Goal: Communication & Community: Answer question/provide support

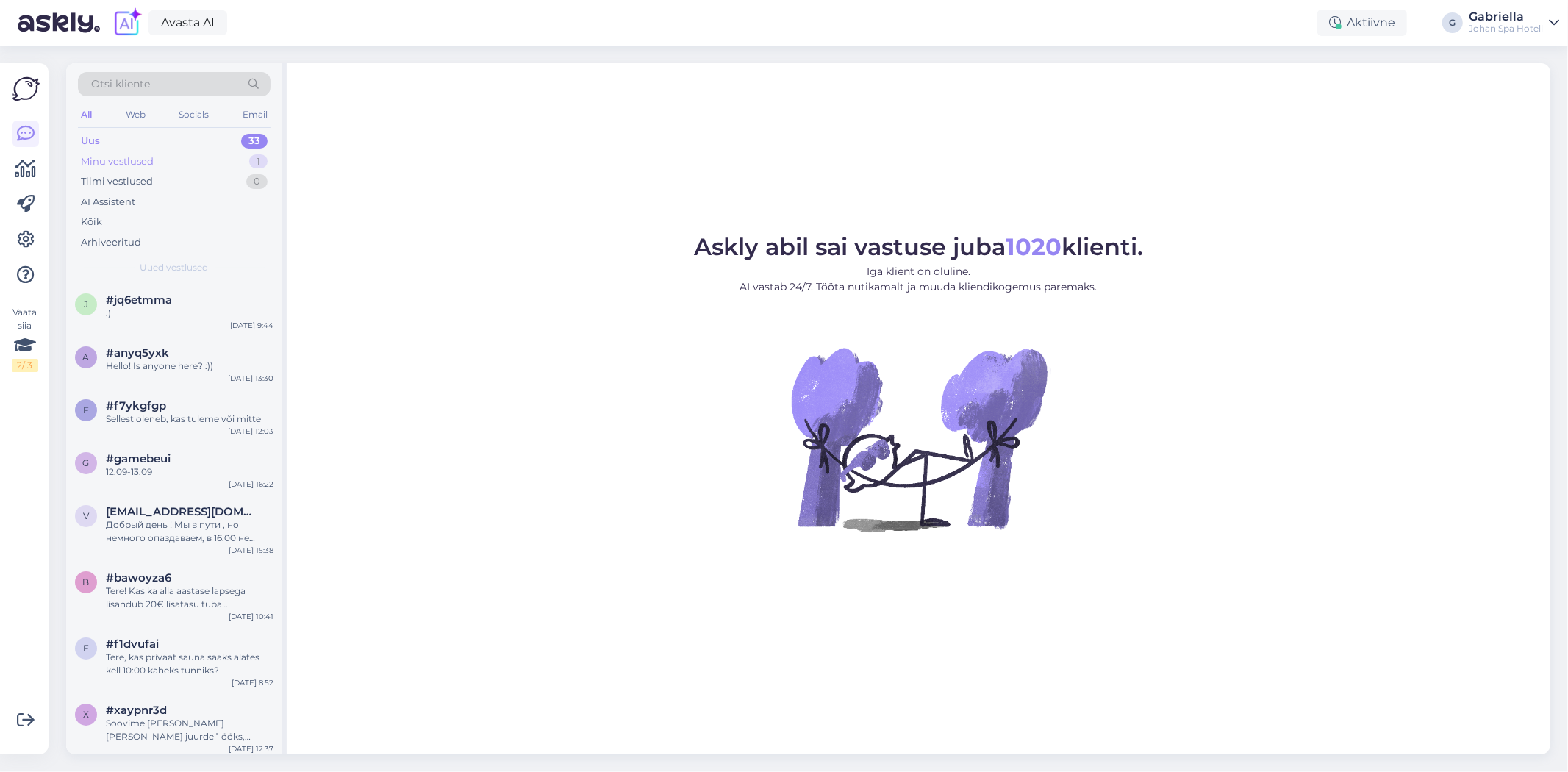
click at [194, 157] on div "Minu vestlused 1" at bounding box center [174, 162] width 193 height 20
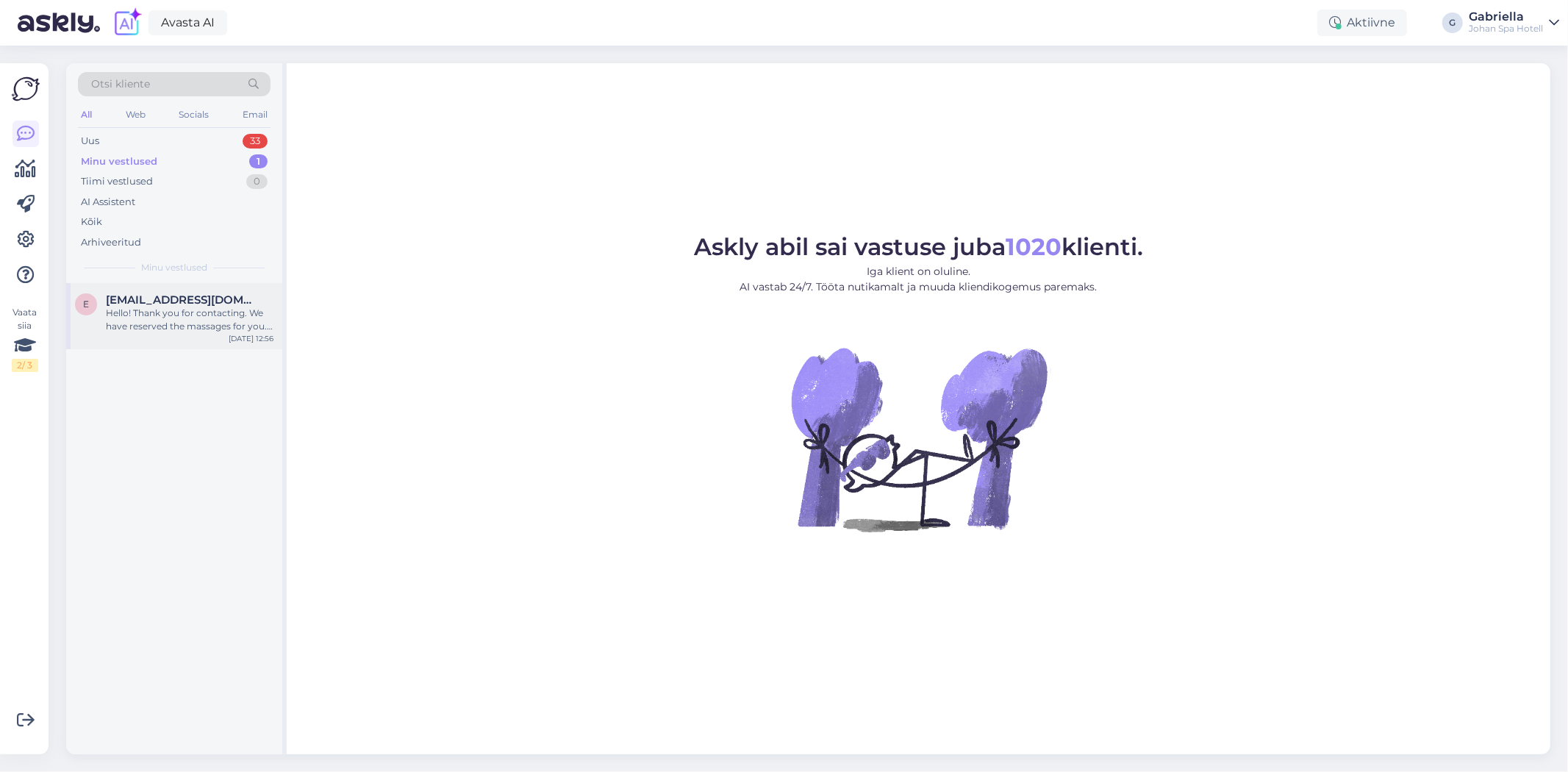
click at [181, 297] on span "[EMAIL_ADDRESS][DOMAIN_NAME]" at bounding box center [182, 300] width 153 height 13
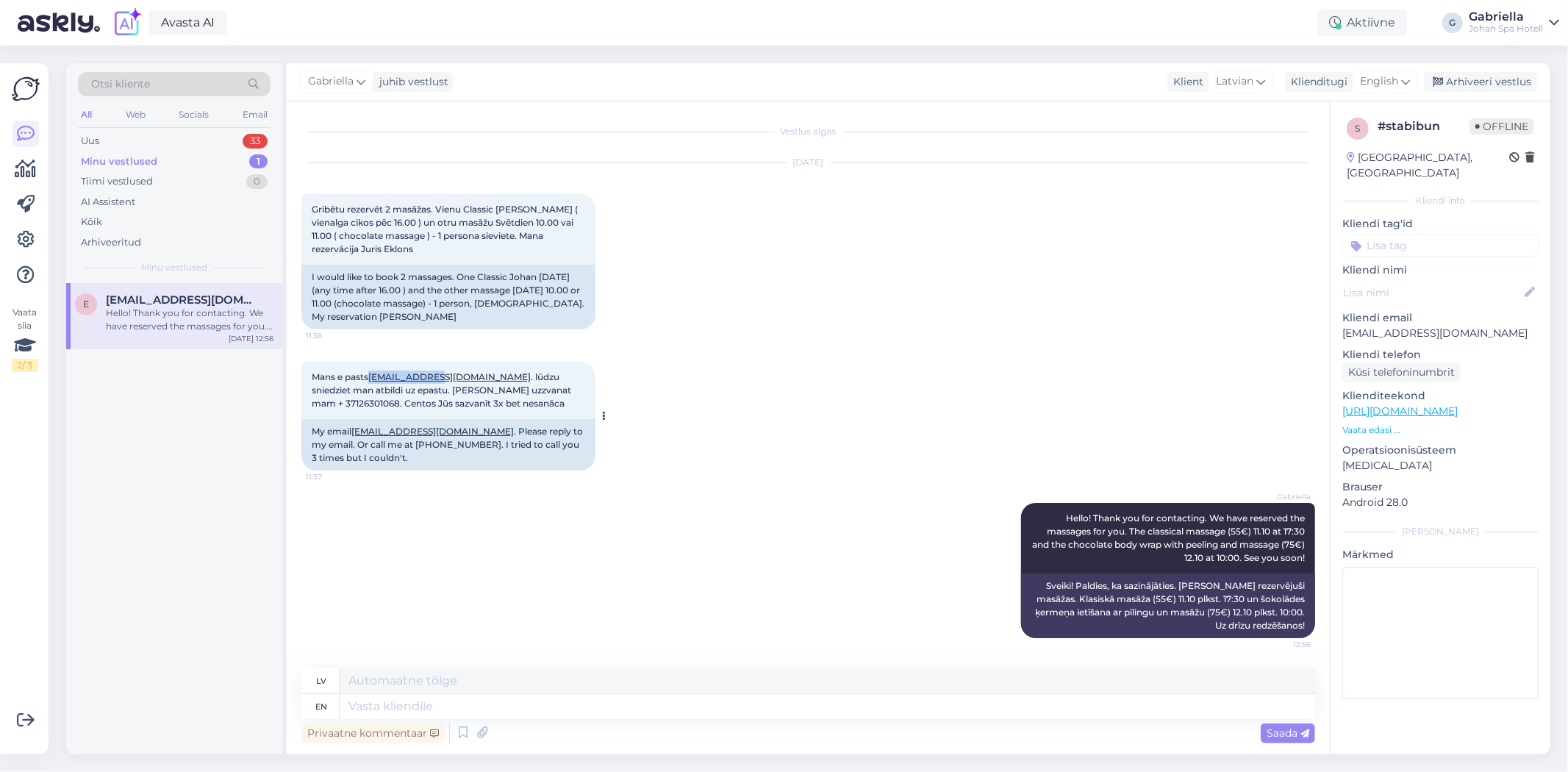
drag, startPoint x: 371, startPoint y: 372, endPoint x: 430, endPoint y: 376, distance: 59.1
click at [430, 376] on span "Mans e pasts [EMAIL_ADDRESS][DOMAIN_NAME] . lūdzu sniedziet man atbildi uz epas…" at bounding box center [442, 390] width 261 height 38
click at [462, 413] on div "Mans e pasts [EMAIL_ADDRESS][DOMAIN_NAME] . lūdzu sniedziet man atbildi uz epas…" at bounding box center [448, 390] width 294 height 57
drag, startPoint x: 478, startPoint y: 374, endPoint x: 373, endPoint y: 374, distance: 105.0
click at [373, 374] on span "Mans e pasts [EMAIL_ADDRESS][DOMAIN_NAME] . lūdzu sniedziet man atbildi uz epas…" at bounding box center [442, 390] width 261 height 38
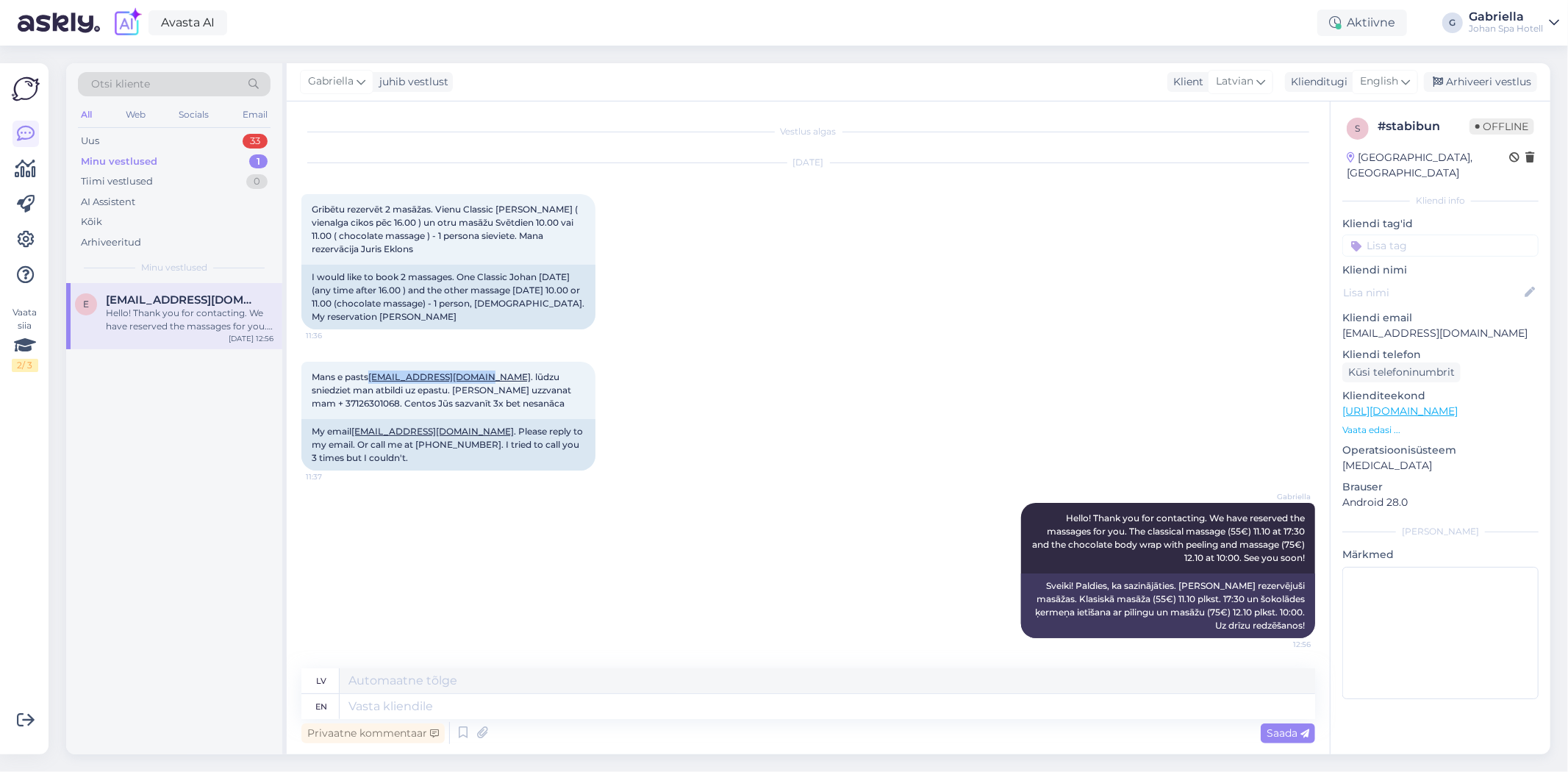
copy link "[EMAIL_ADDRESS][DOMAIN_NAME]"
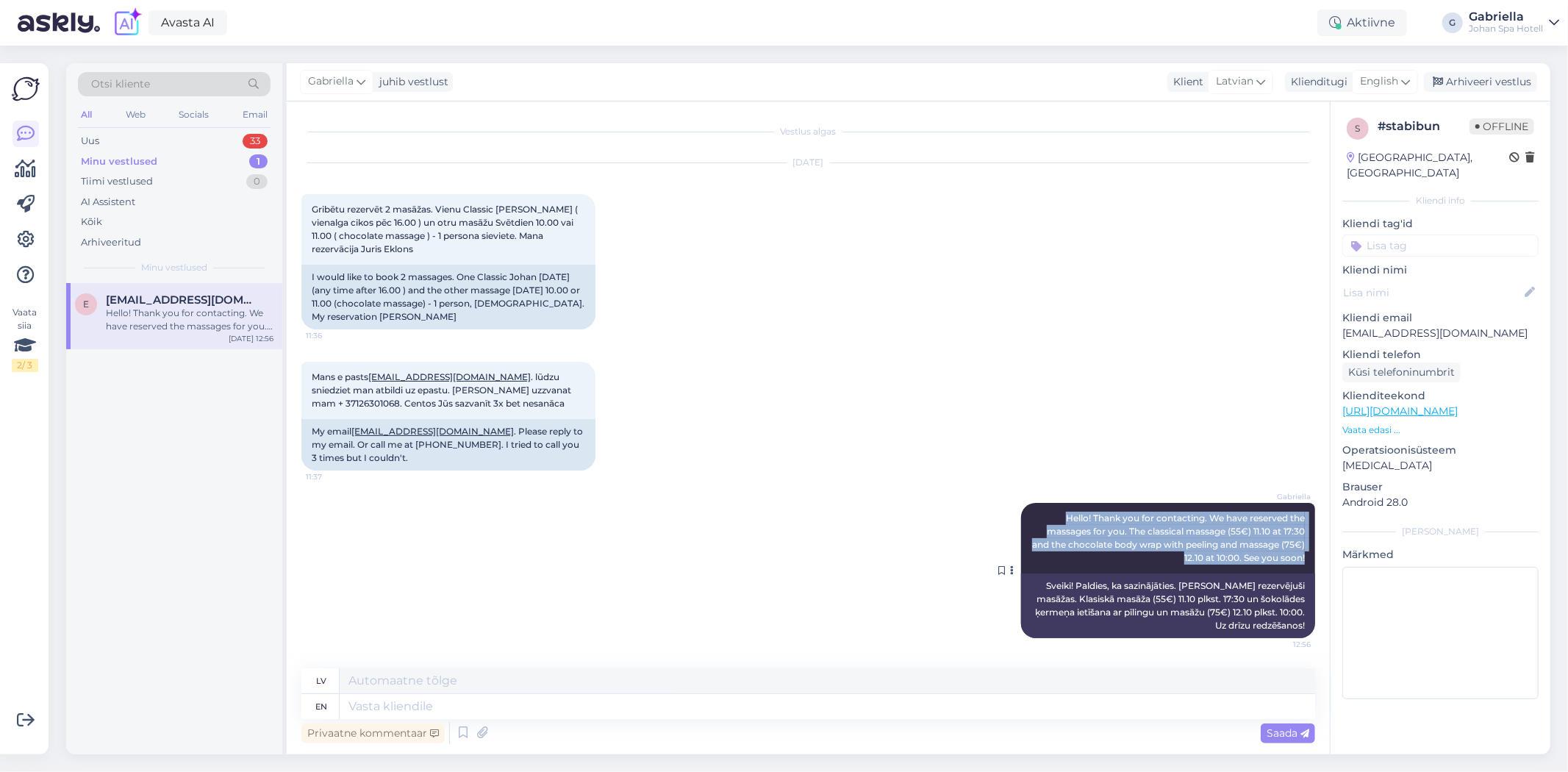
drag, startPoint x: 1056, startPoint y: 505, endPoint x: 1309, endPoint y: 554, distance: 257.7
click at [1309, 554] on div "[PERSON_NAME] Hello! Thank you for contacting. We have reserved the massages fo…" at bounding box center [1168, 538] width 294 height 71
copy span "Hello! Thank you for contacting. We have reserved the massages for you. The cla…"
click at [164, 150] on div "Uus 33" at bounding box center [174, 141] width 193 height 20
